Goal: Transaction & Acquisition: Purchase product/service

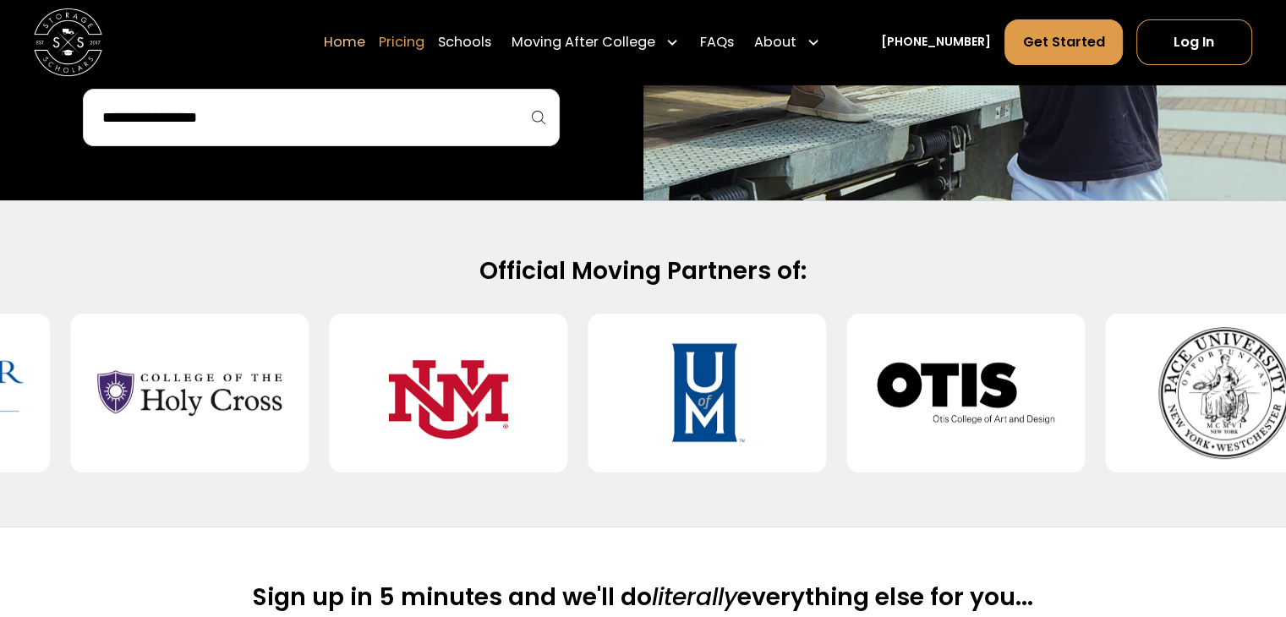
scroll to position [592, 0]
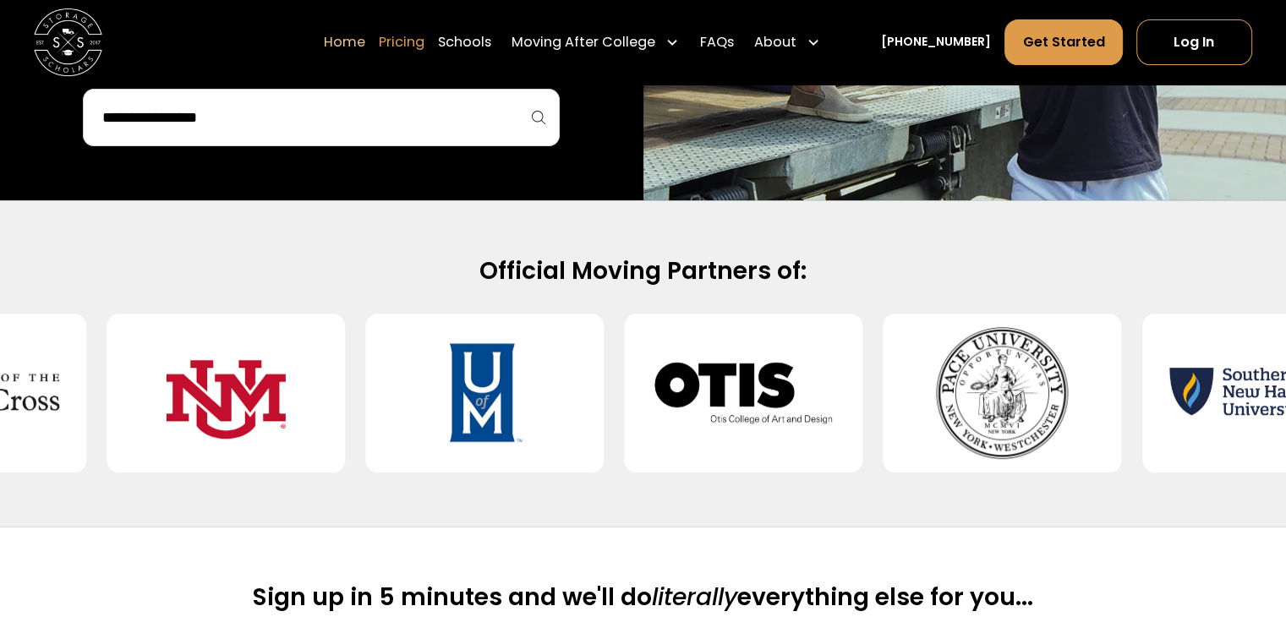
click at [424, 35] on link "Pricing" at bounding box center [402, 42] width 46 height 47
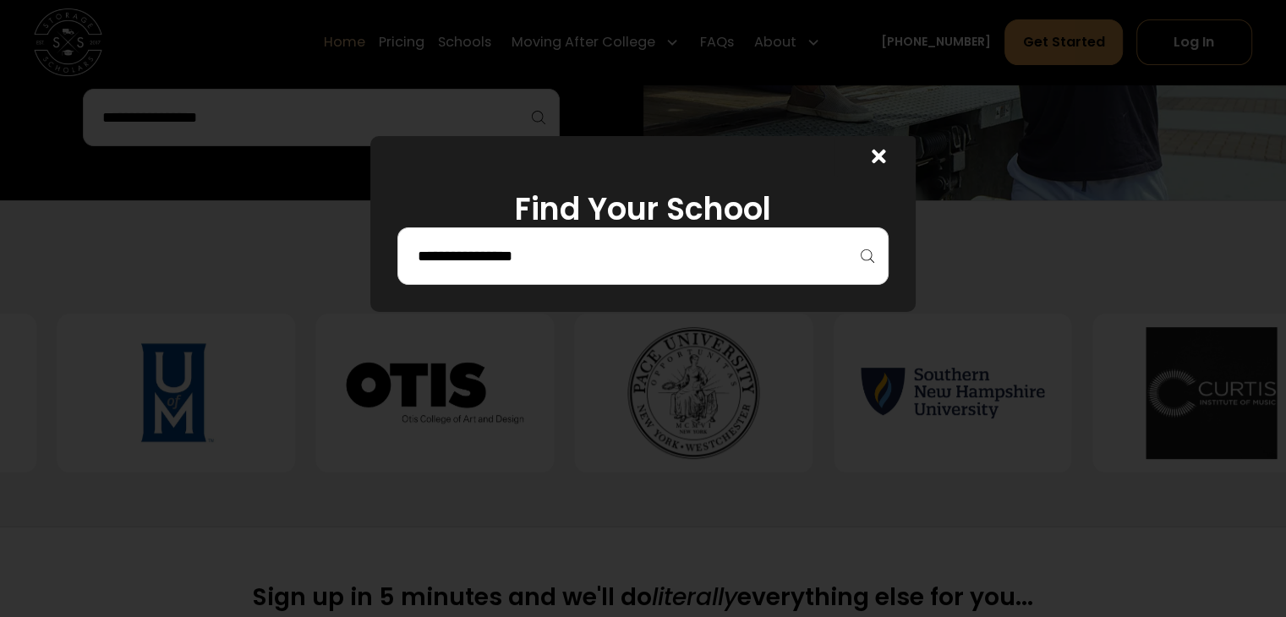
click at [505, 242] on input "search" at bounding box center [642, 256] width 455 height 29
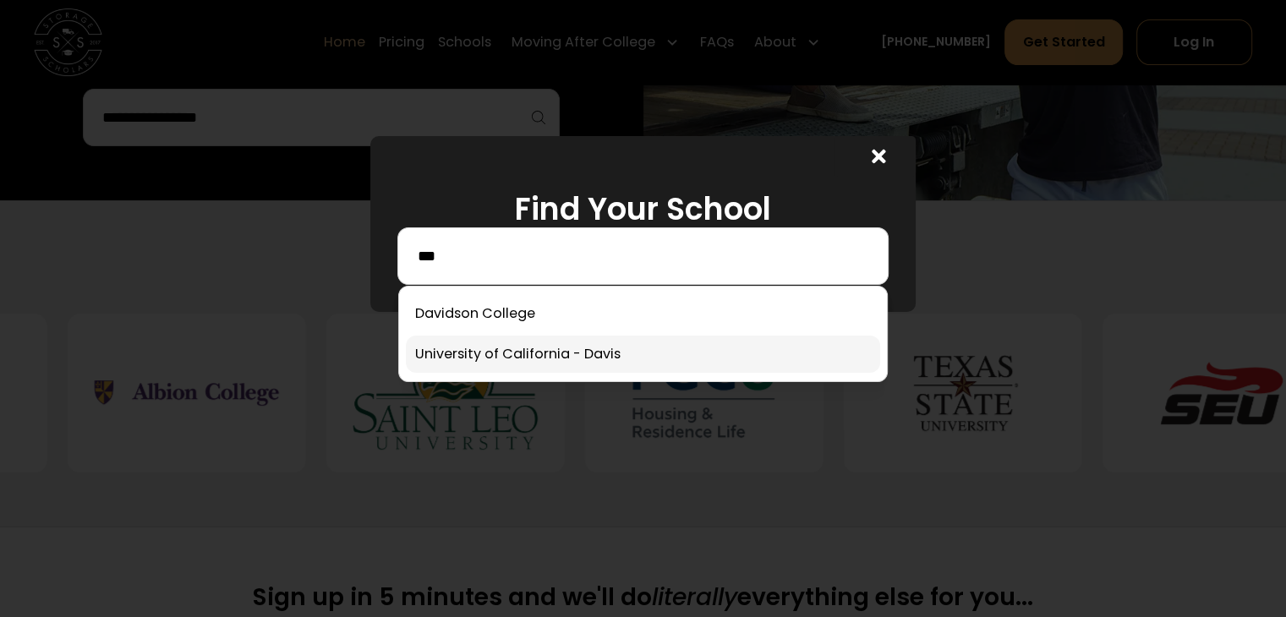
type input "***"
click at [545, 363] on link at bounding box center [642, 354] width 473 height 37
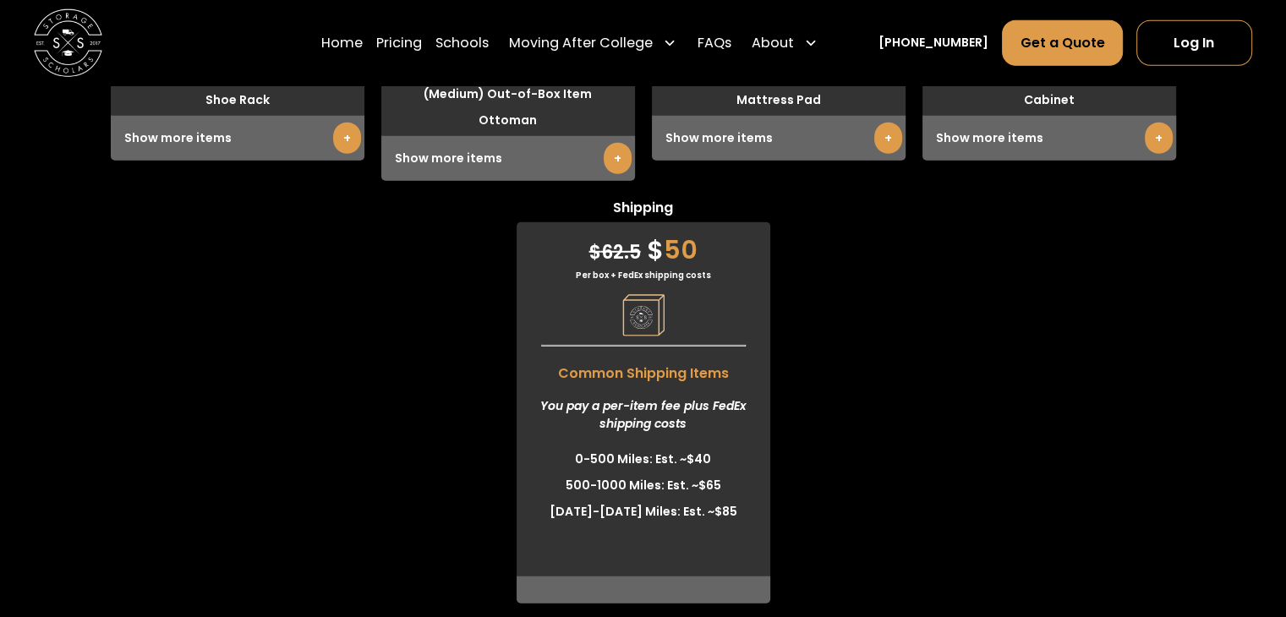
scroll to position [4703, 0]
